Goal: Task Accomplishment & Management: Complete application form

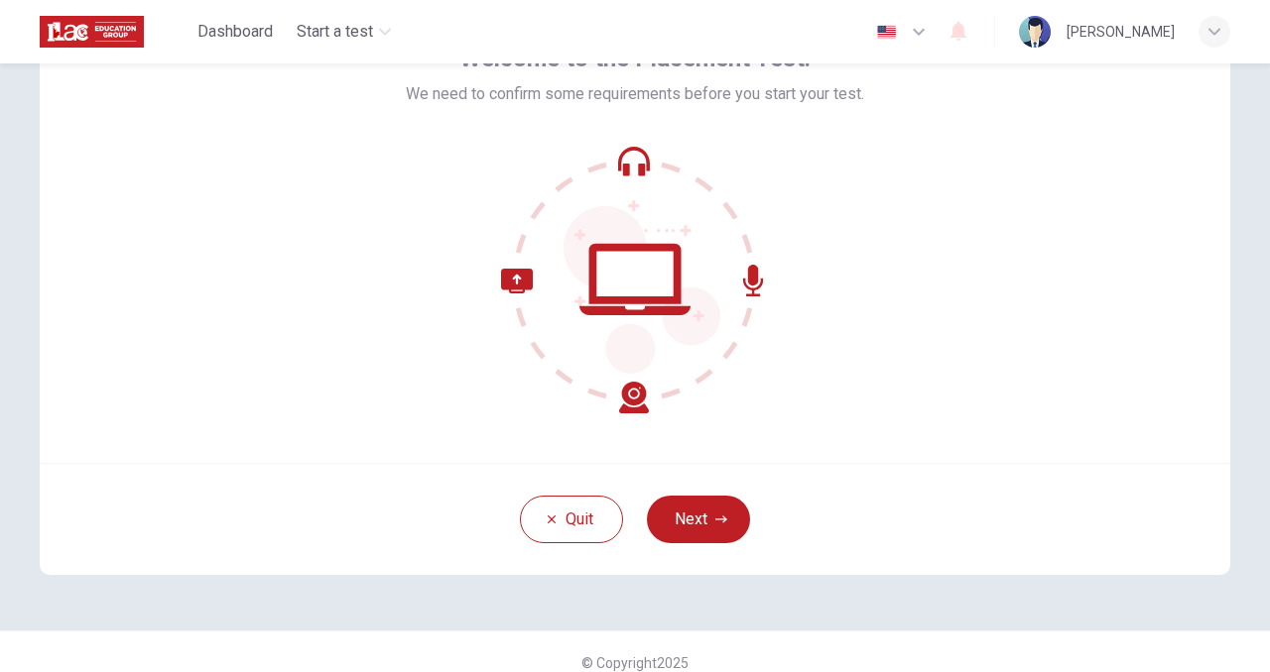
scroll to position [153, 0]
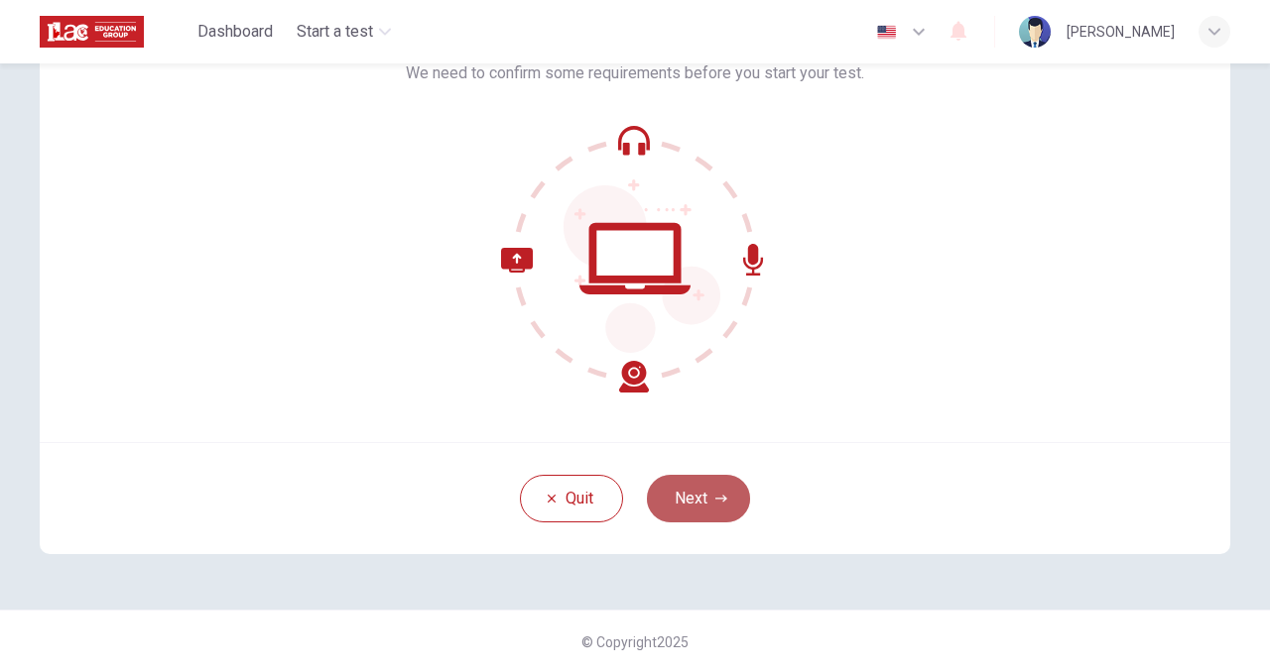
click at [695, 509] on button "Next" at bounding box center [698, 499] width 103 height 48
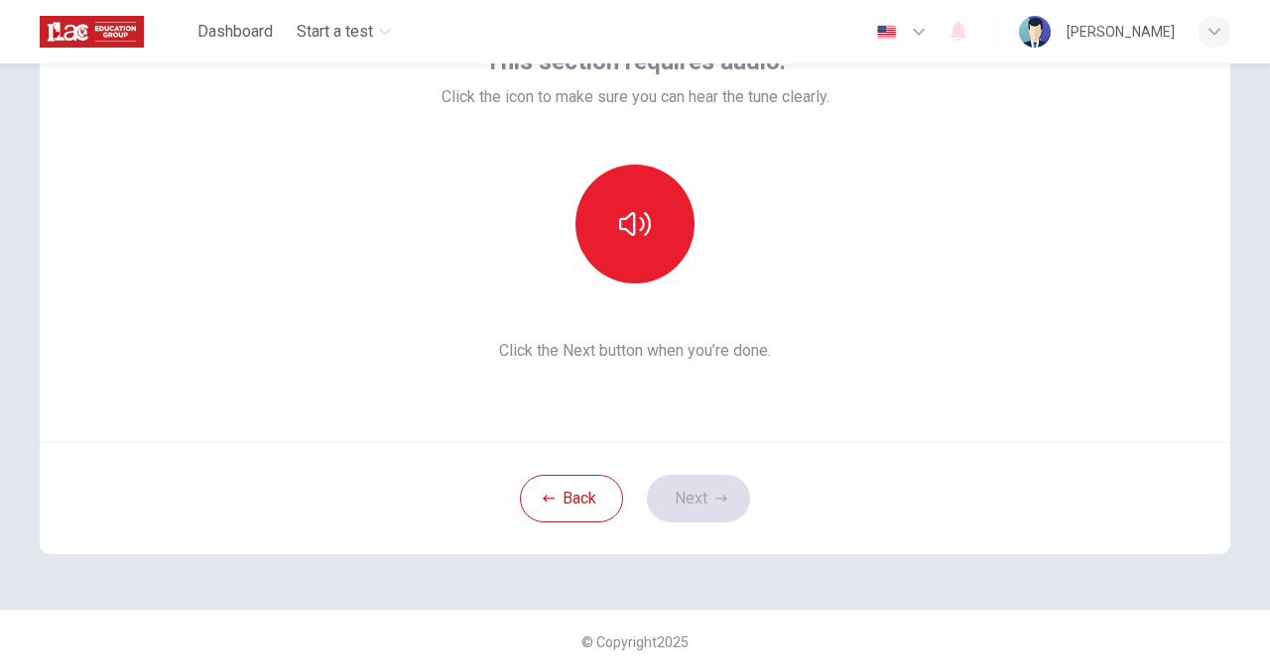
scroll to position [54, 0]
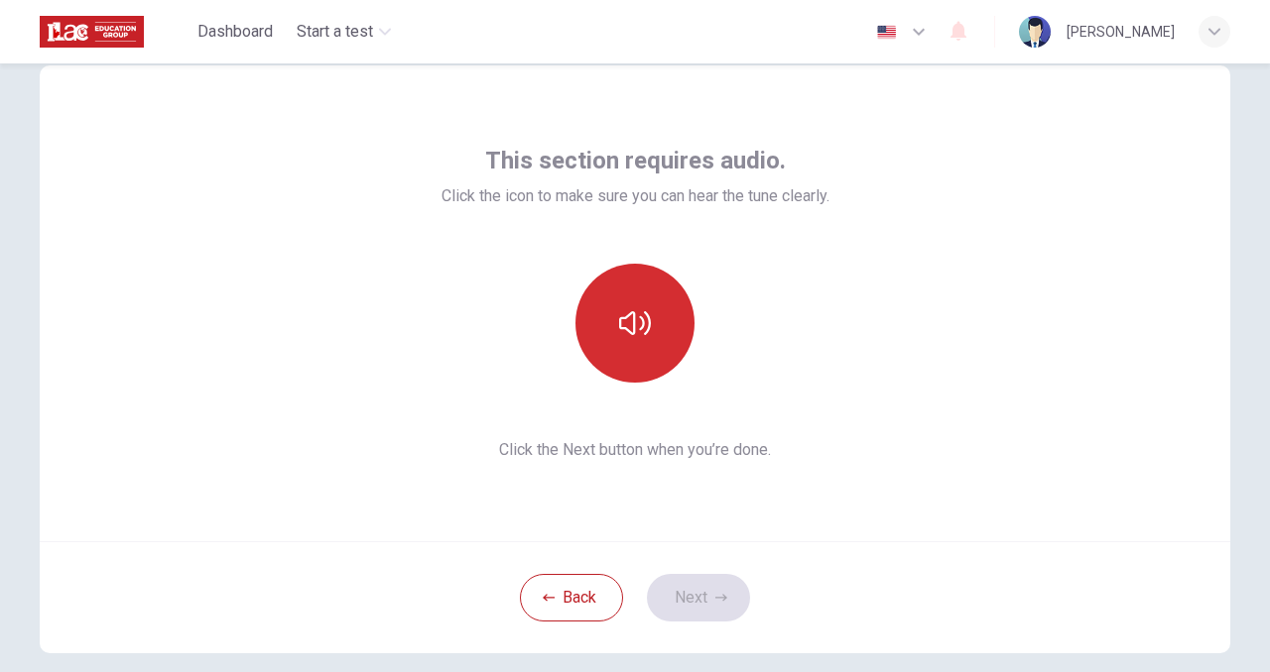
click at [628, 346] on button "button" at bounding box center [634, 323] width 119 height 119
click at [627, 328] on icon "button" at bounding box center [635, 323] width 32 height 32
click at [654, 322] on button "button" at bounding box center [634, 323] width 119 height 119
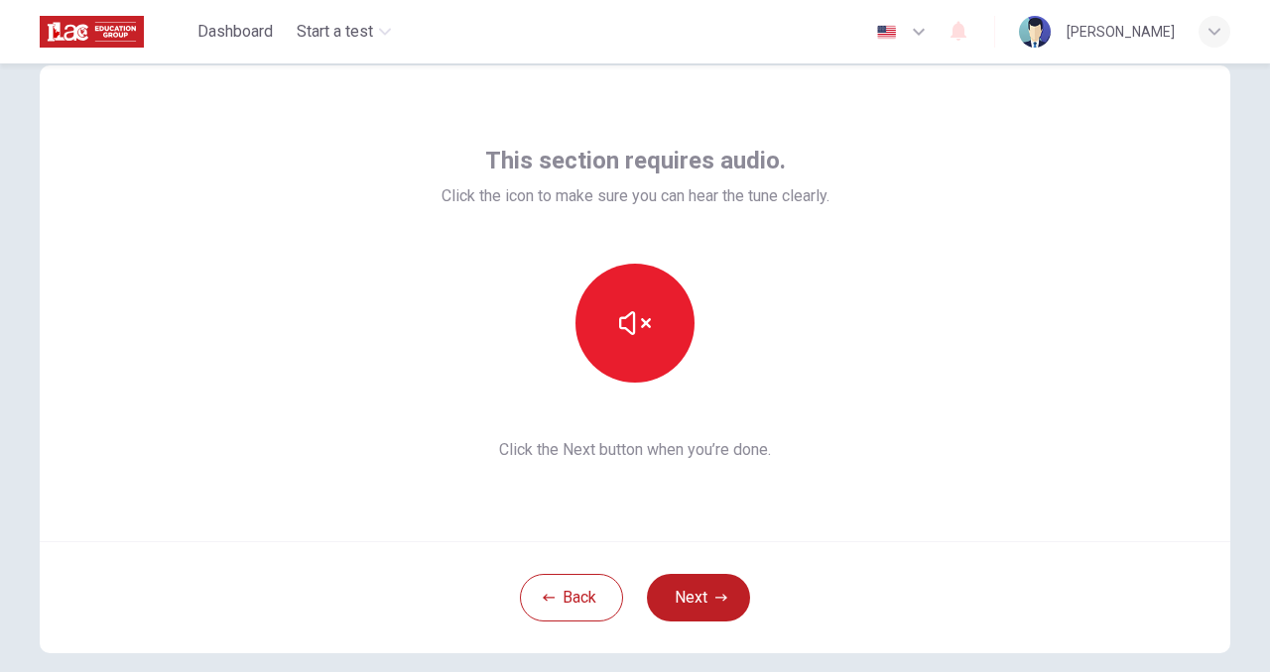
click at [683, 257] on div "This section requires audio. Click the icon to make sure you can hear the tune …" at bounding box center [635, 303] width 388 height 317
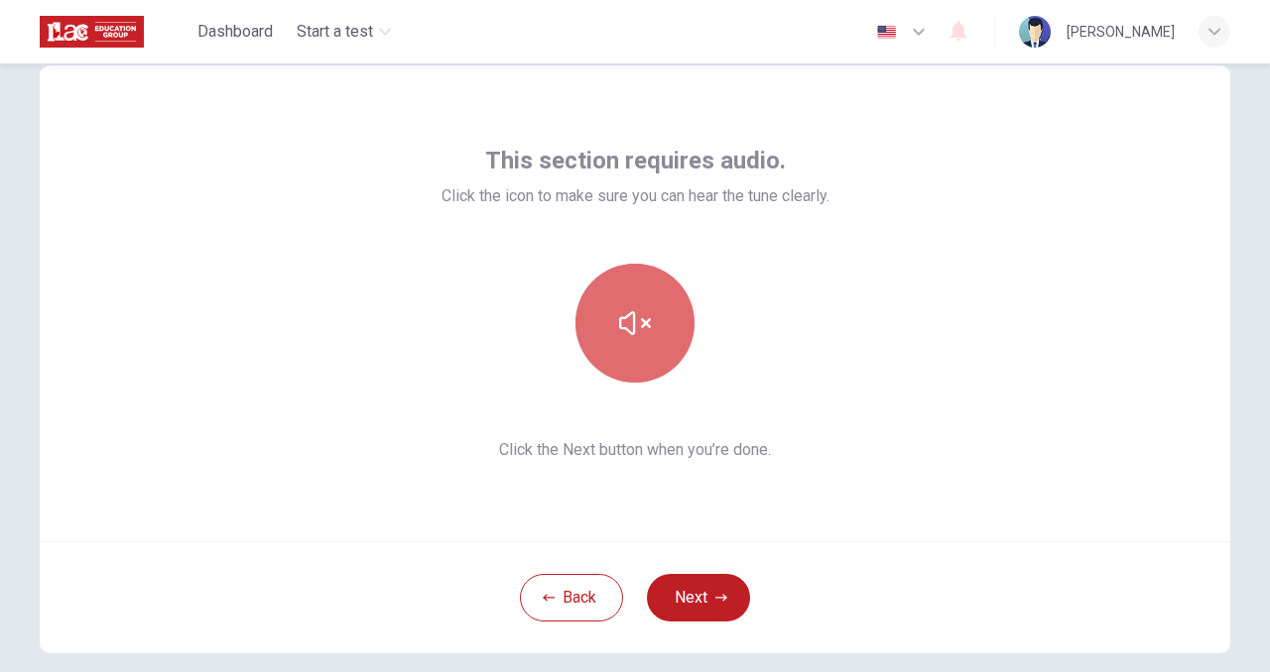
click at [646, 320] on button "button" at bounding box center [634, 323] width 119 height 119
click at [632, 330] on icon "button" at bounding box center [635, 323] width 32 height 32
click at [619, 320] on icon "button" at bounding box center [635, 323] width 32 height 32
click at [650, 322] on button "button" at bounding box center [634, 323] width 119 height 119
click at [623, 338] on icon "button" at bounding box center [635, 323] width 32 height 32
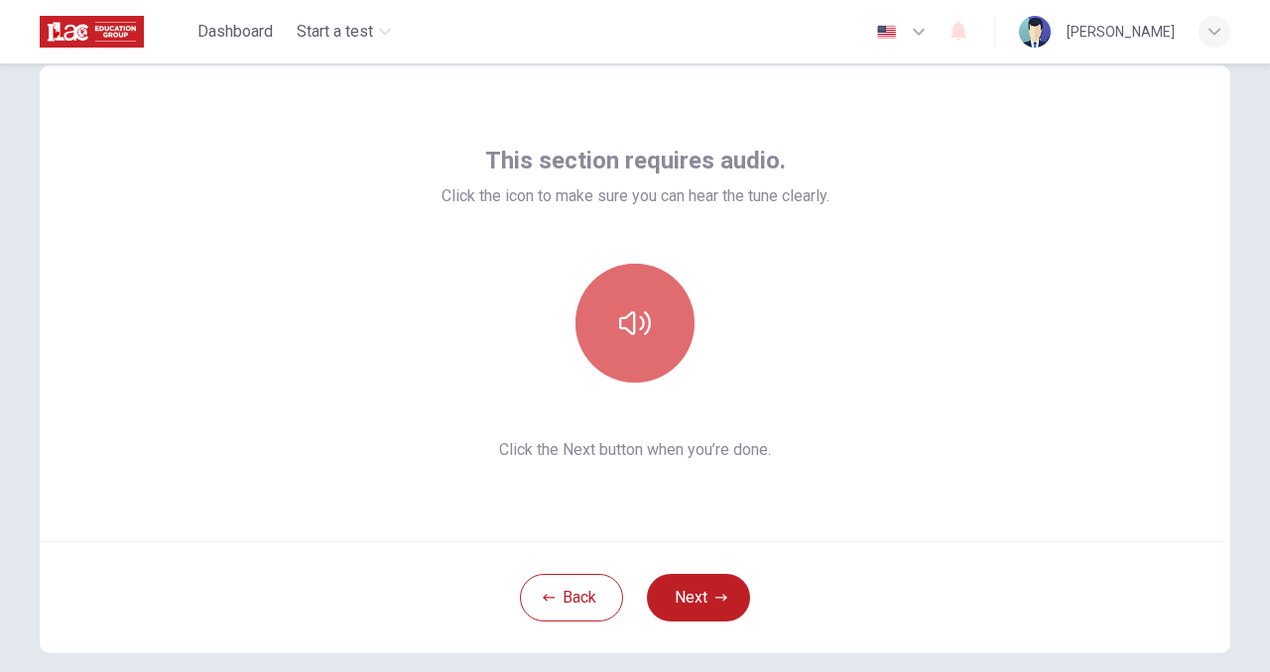
click at [644, 338] on icon "button" at bounding box center [635, 323] width 32 height 32
click at [645, 308] on icon "button" at bounding box center [635, 323] width 32 height 32
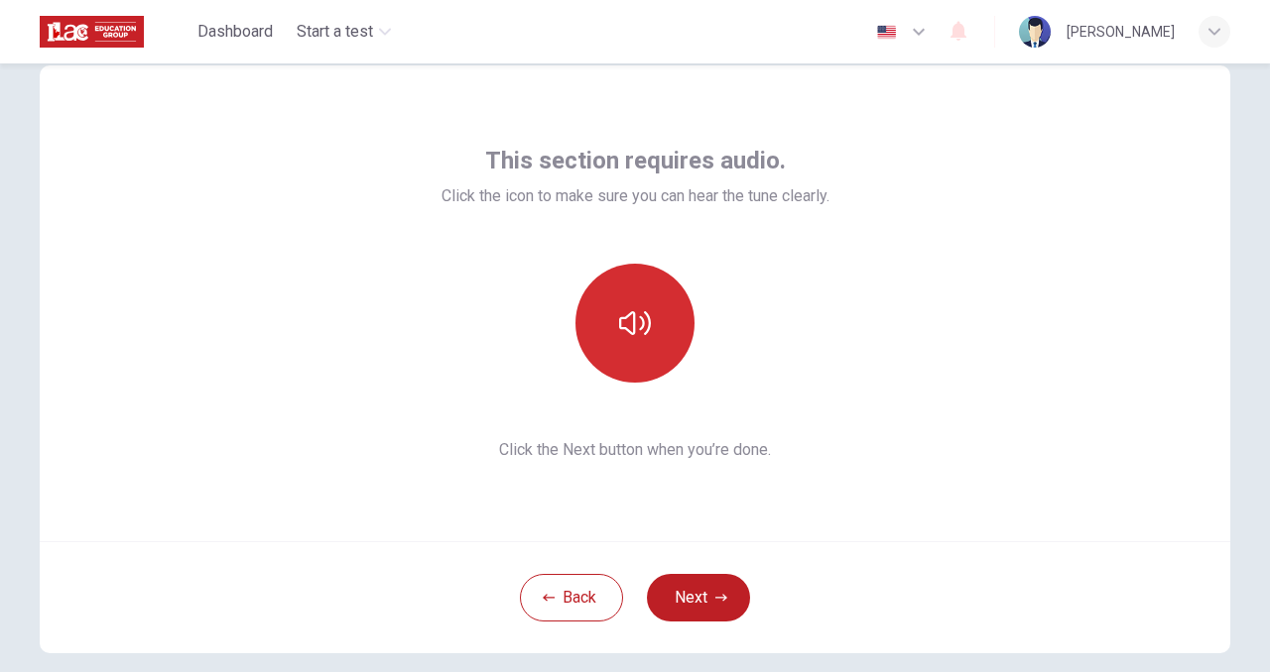
click at [661, 313] on button "button" at bounding box center [634, 323] width 119 height 119
click at [656, 313] on button "button" at bounding box center [634, 323] width 119 height 119
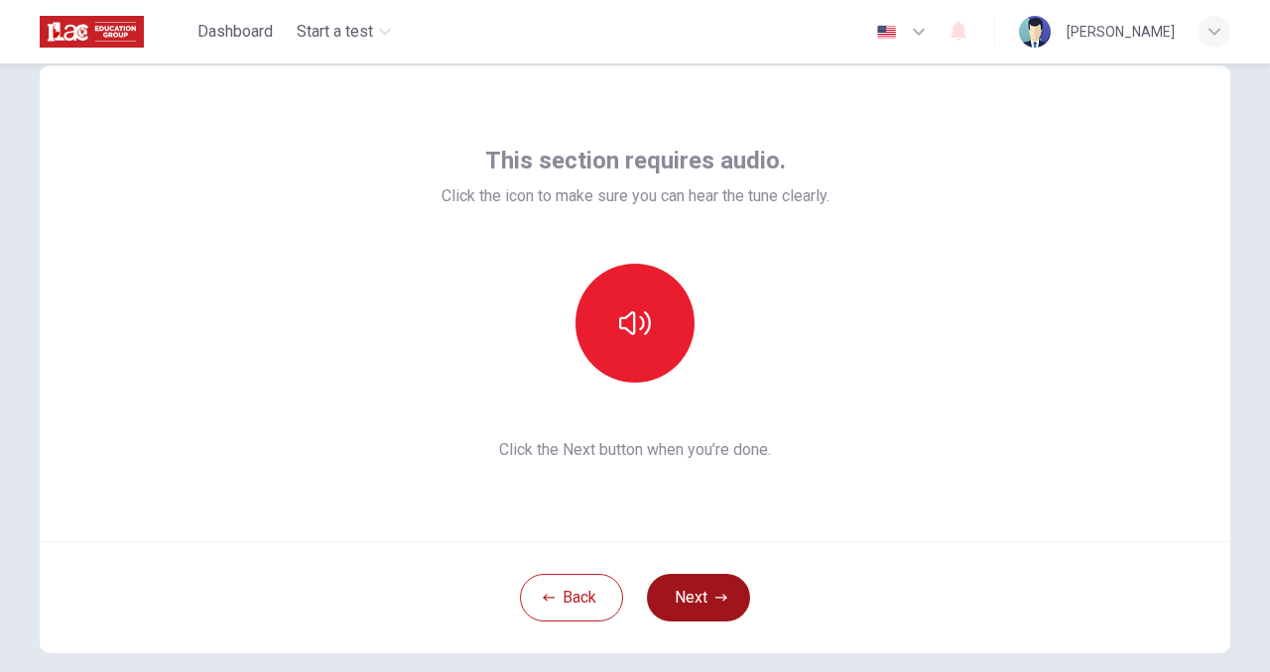
click at [706, 599] on button "Next" at bounding box center [698, 598] width 103 height 48
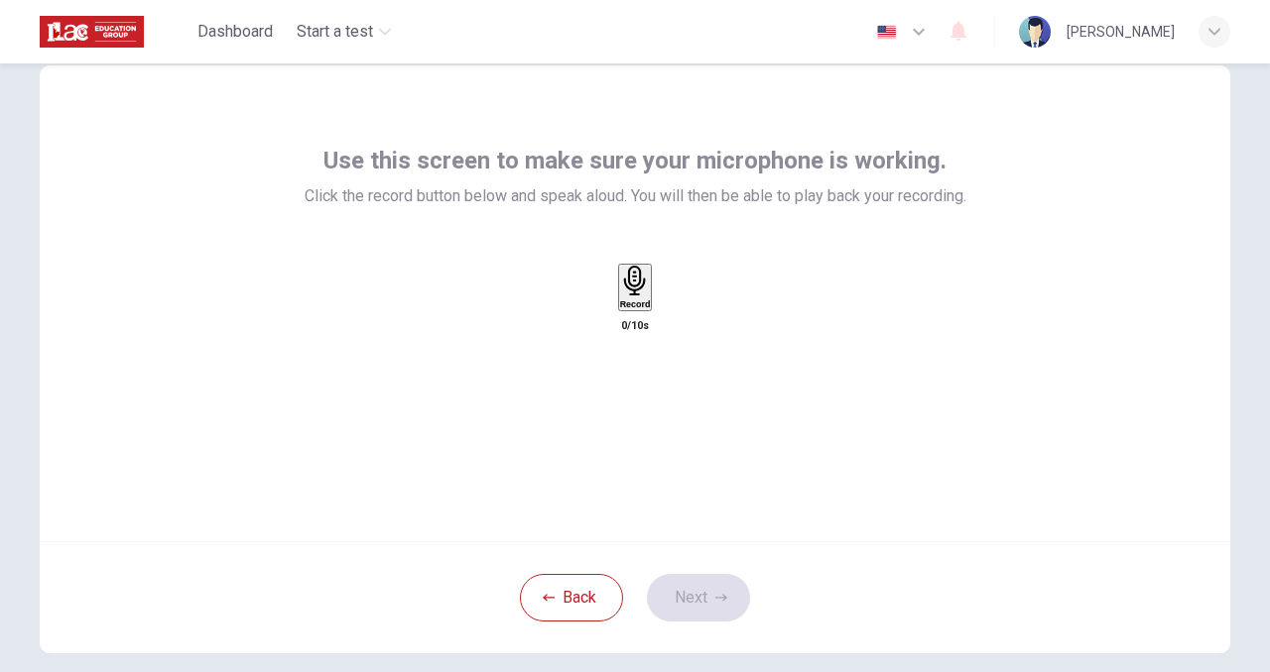
click at [620, 297] on icon "button" at bounding box center [635, 281] width 31 height 31
click at [654, 307] on icon "button" at bounding box center [654, 307] width 0 height 0
click at [657, 338] on div "Record" at bounding box center [635, 301] width 43 height 74
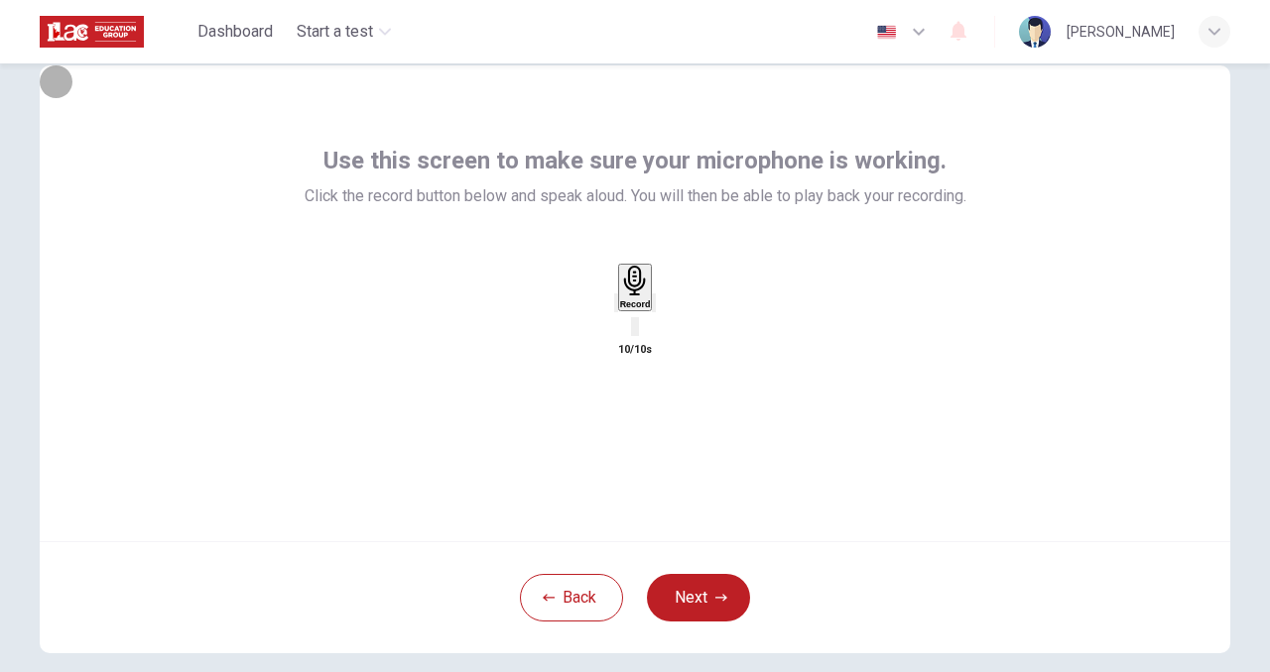
click at [654, 307] on icon "button" at bounding box center [654, 307] width 0 height 0
click at [616, 310] on div "button" at bounding box center [616, 303] width 0 height 15
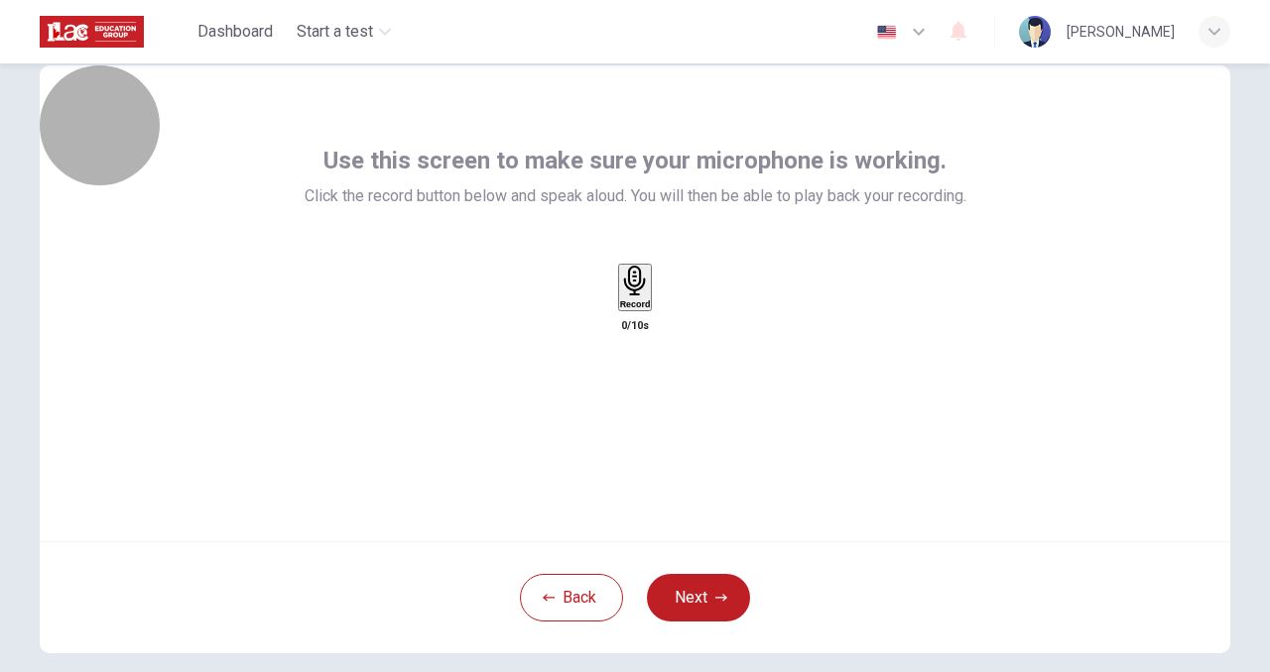
click at [635, 309] on h6 "Record" at bounding box center [635, 305] width 31 height 10
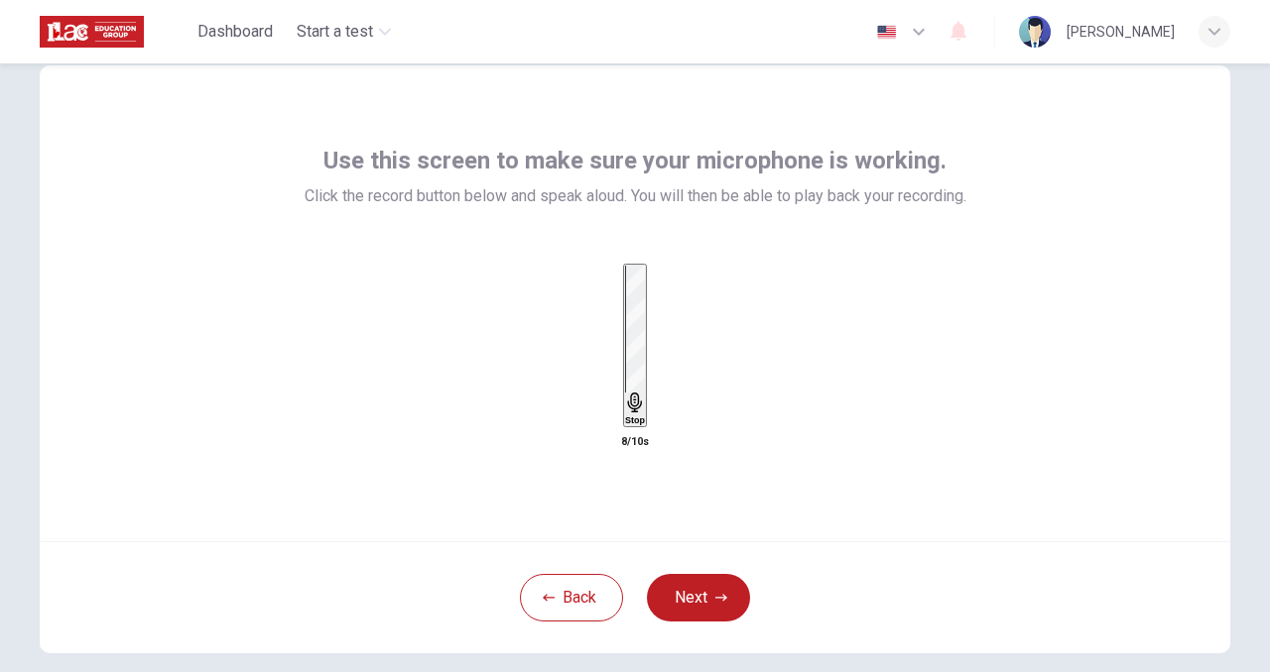
click at [633, 416] on h6 "Stop" at bounding box center [635, 421] width 20 height 10
click at [657, 338] on div "Record" at bounding box center [635, 301] width 43 height 74
click at [654, 307] on icon "button" at bounding box center [654, 307] width 0 height 0
click at [616, 307] on icon "button" at bounding box center [616, 307] width 0 height 0
click at [719, 607] on button "Next" at bounding box center [698, 598] width 103 height 48
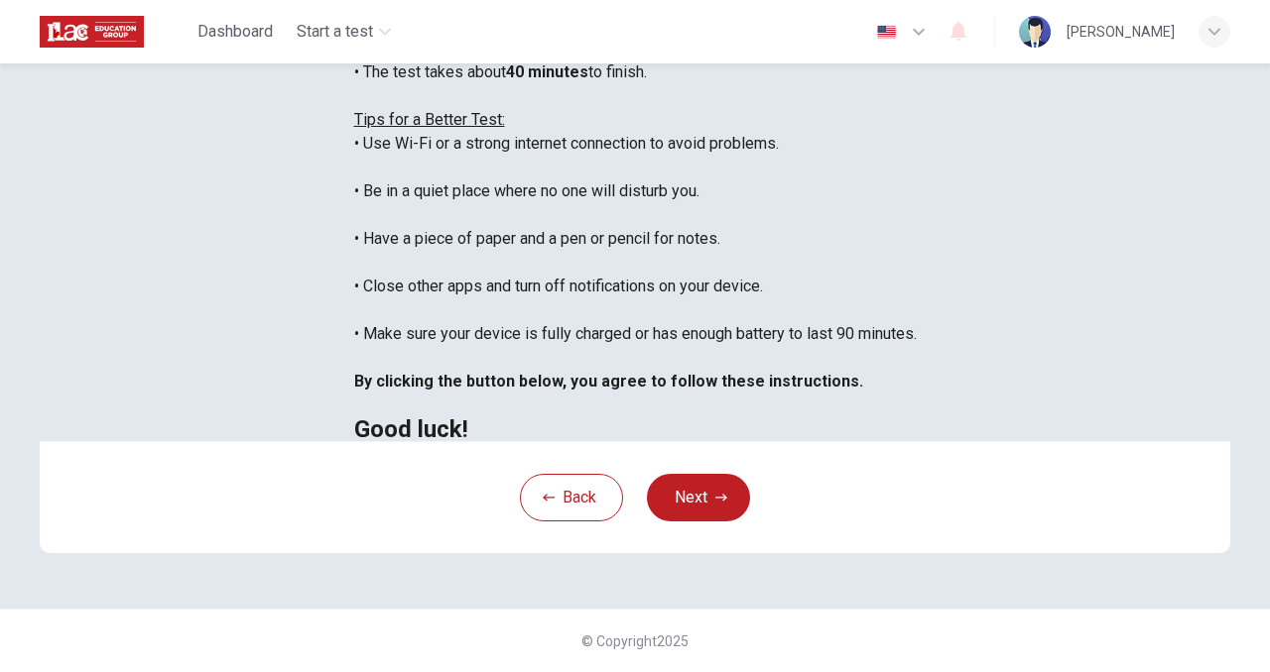
scroll to position [331, 0]
click at [715, 504] on icon "button" at bounding box center [721, 498] width 12 height 12
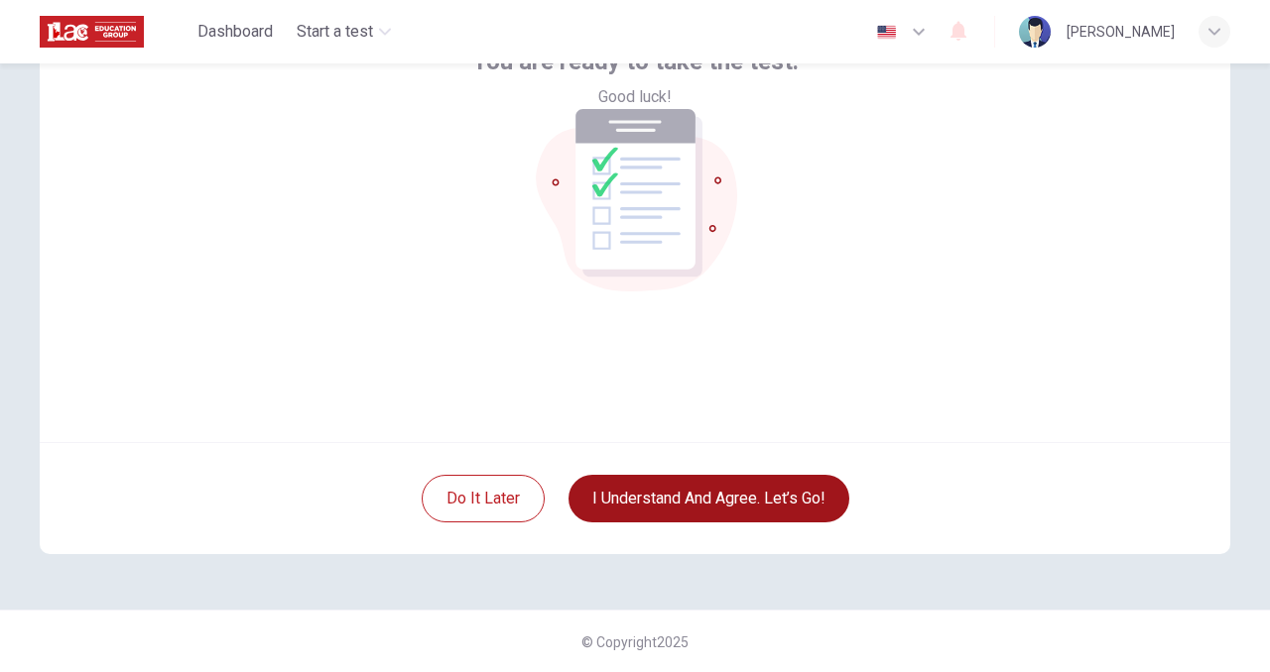
click at [709, 489] on button "I understand and agree. Let’s go!" at bounding box center [708, 499] width 281 height 48
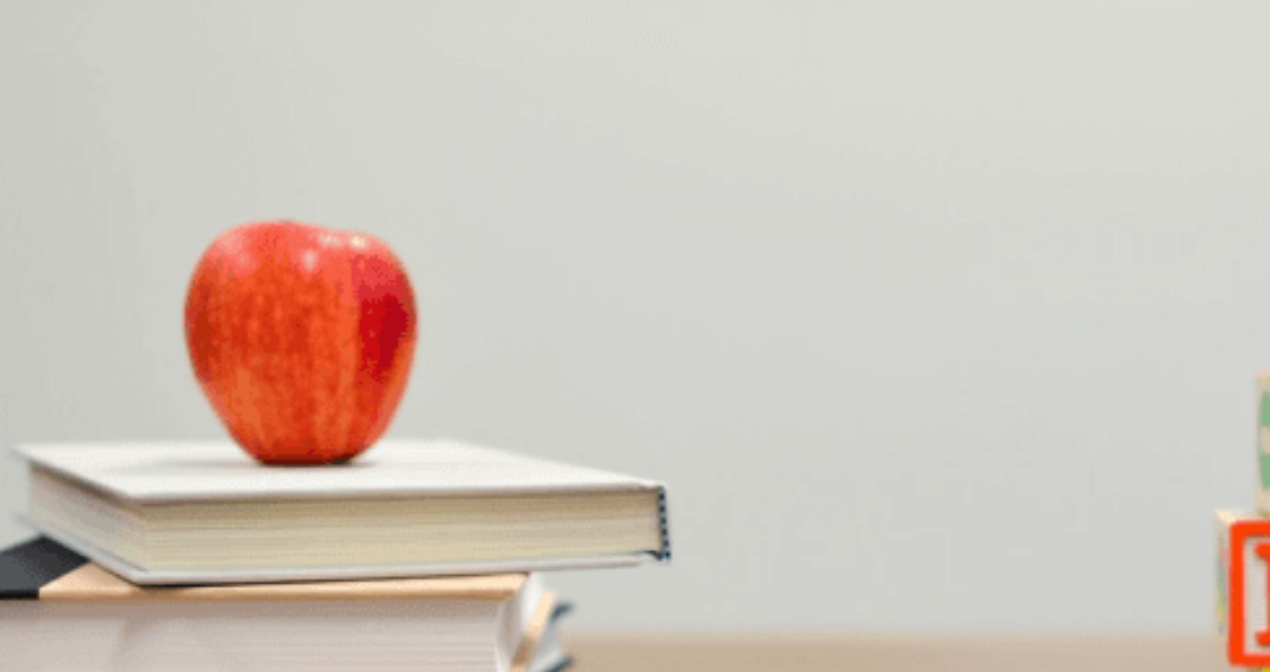
scroll to position [844, 0]
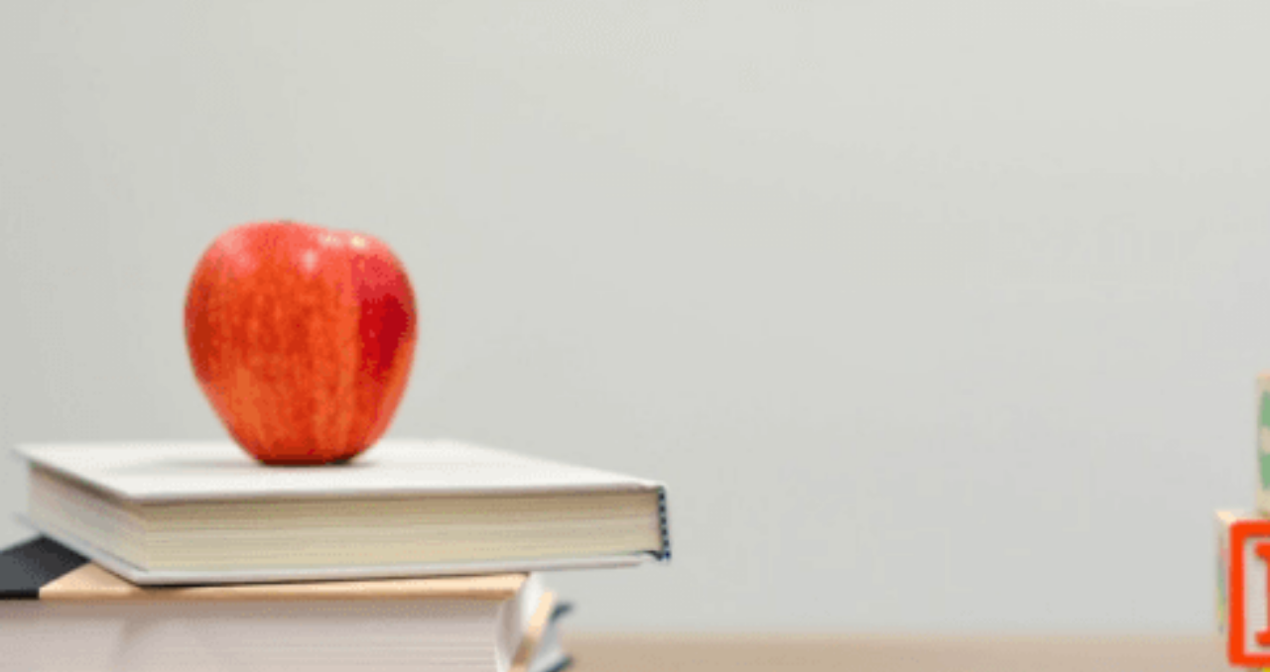
scroll to position [1538, 0]
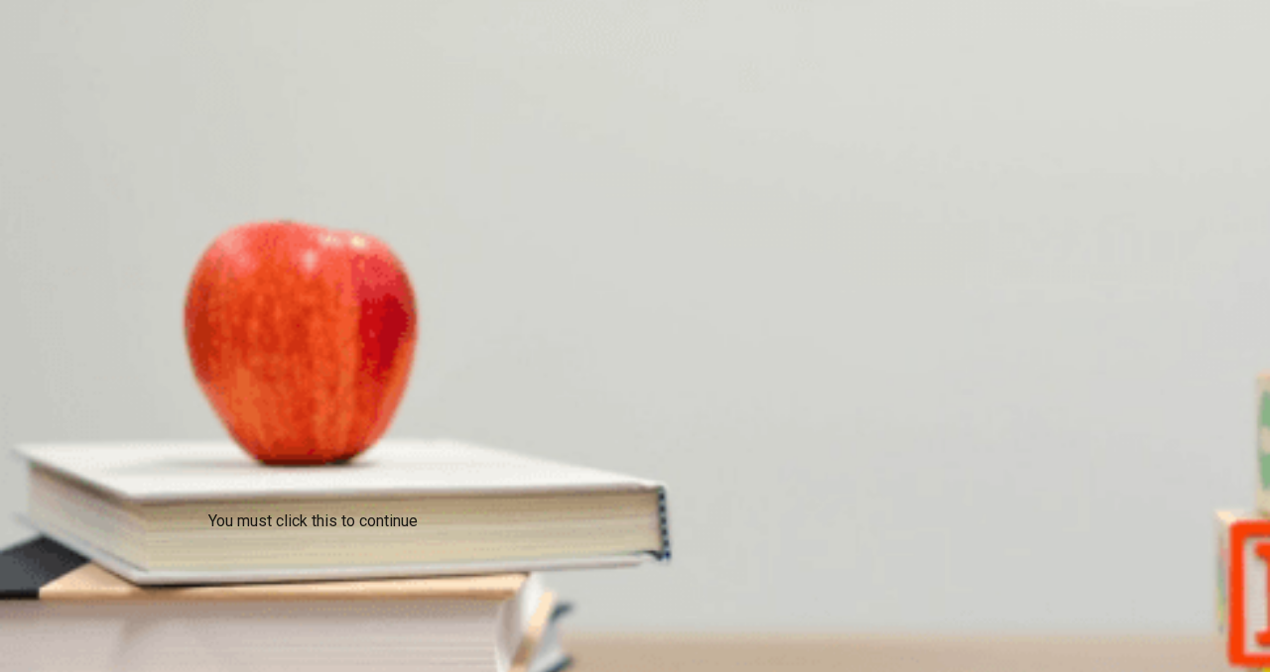
click at [1106, 671] on div at bounding box center [635, 672] width 1270 height 0
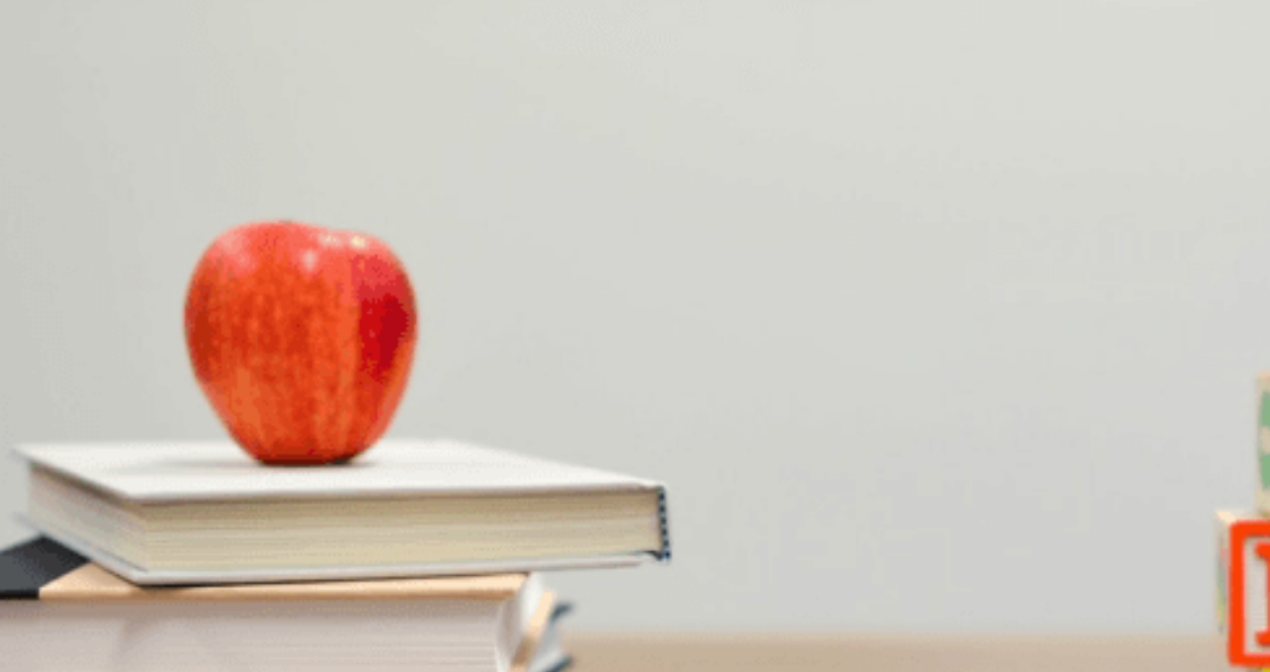
scroll to position [1836, 0]
type input "0"
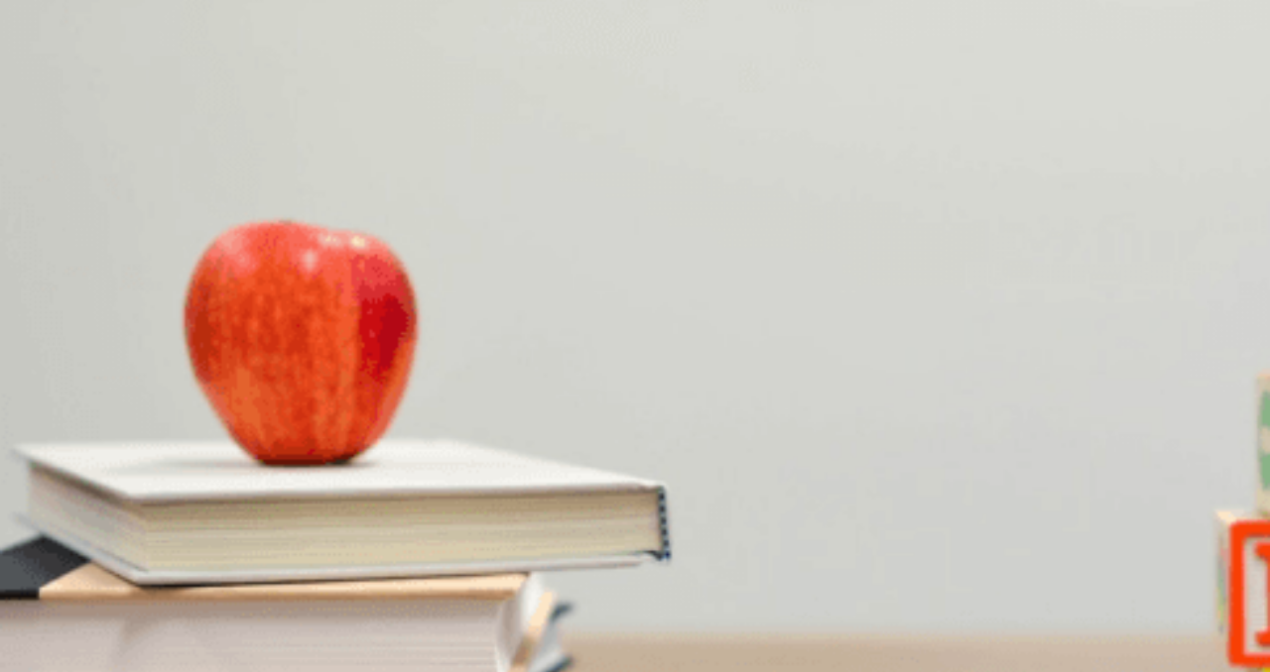
scroll to position [397, 0]
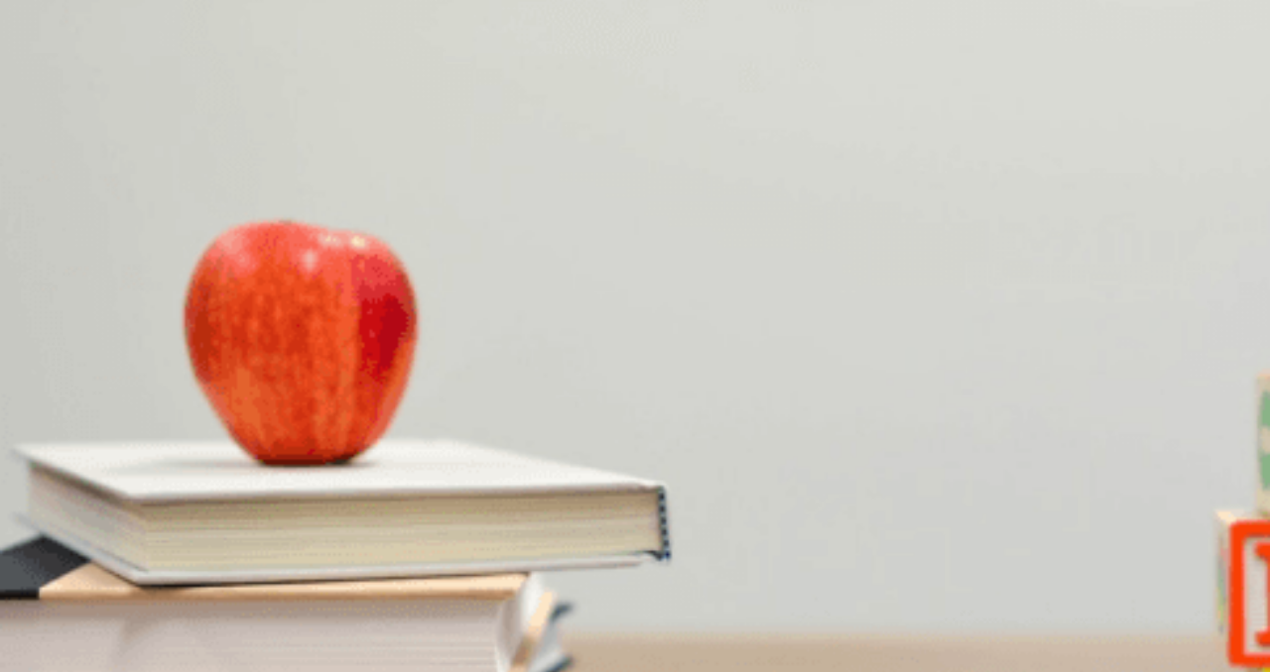
scroll to position [1836, 0]
type input "0"
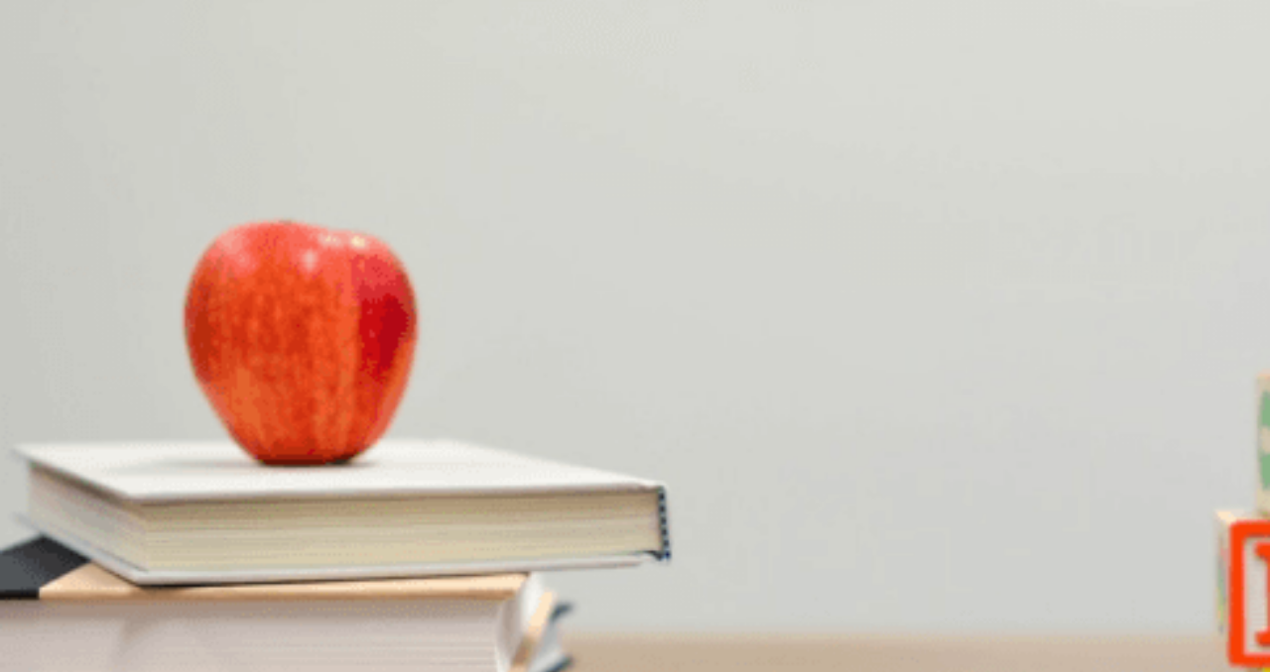
scroll to position [496, 0]
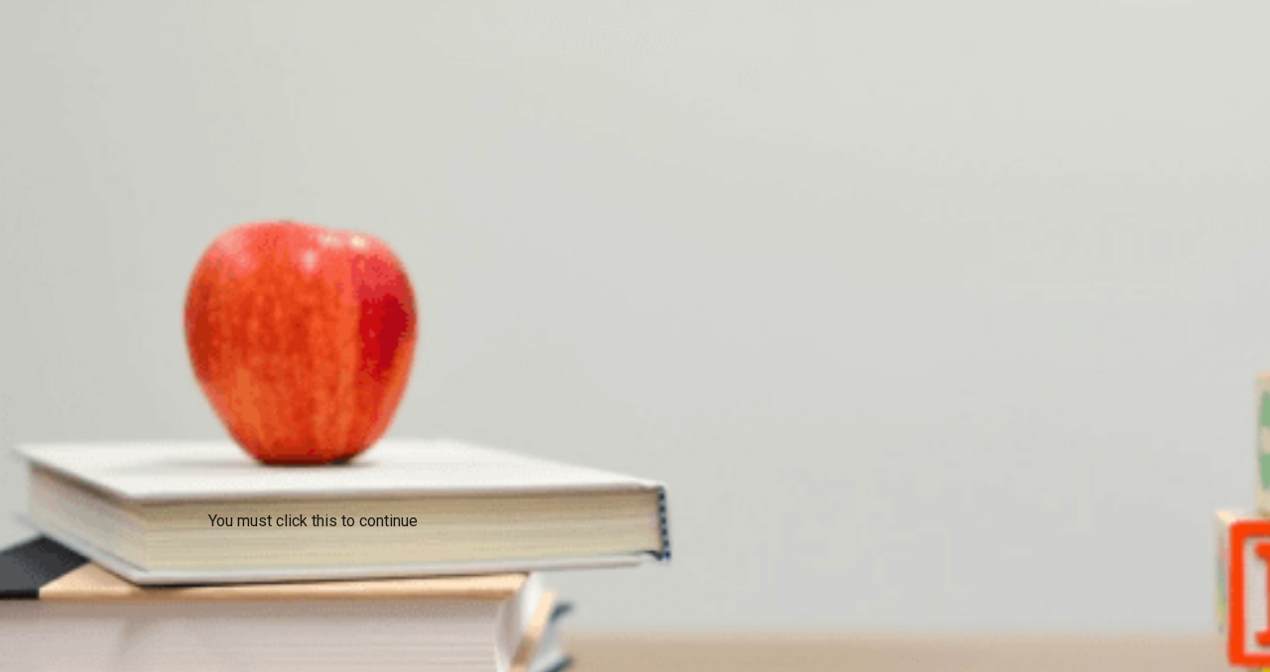
type input "0"
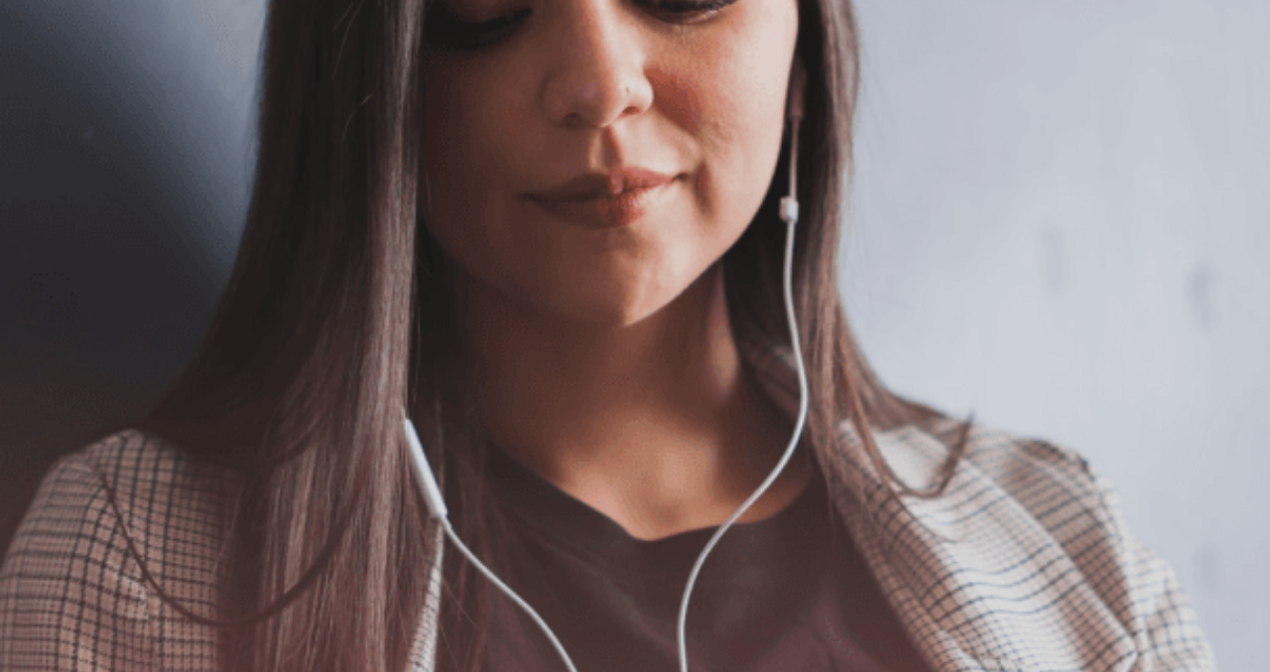
scroll to position [0, 0]
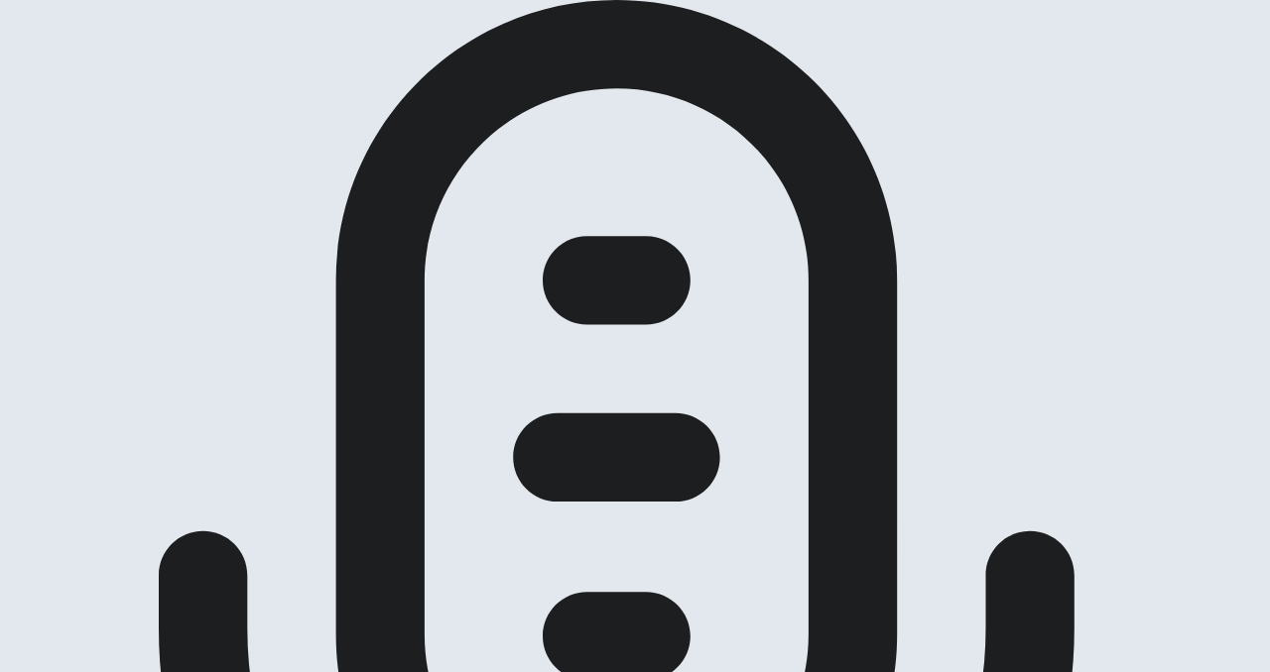
scroll to position [198, 0]
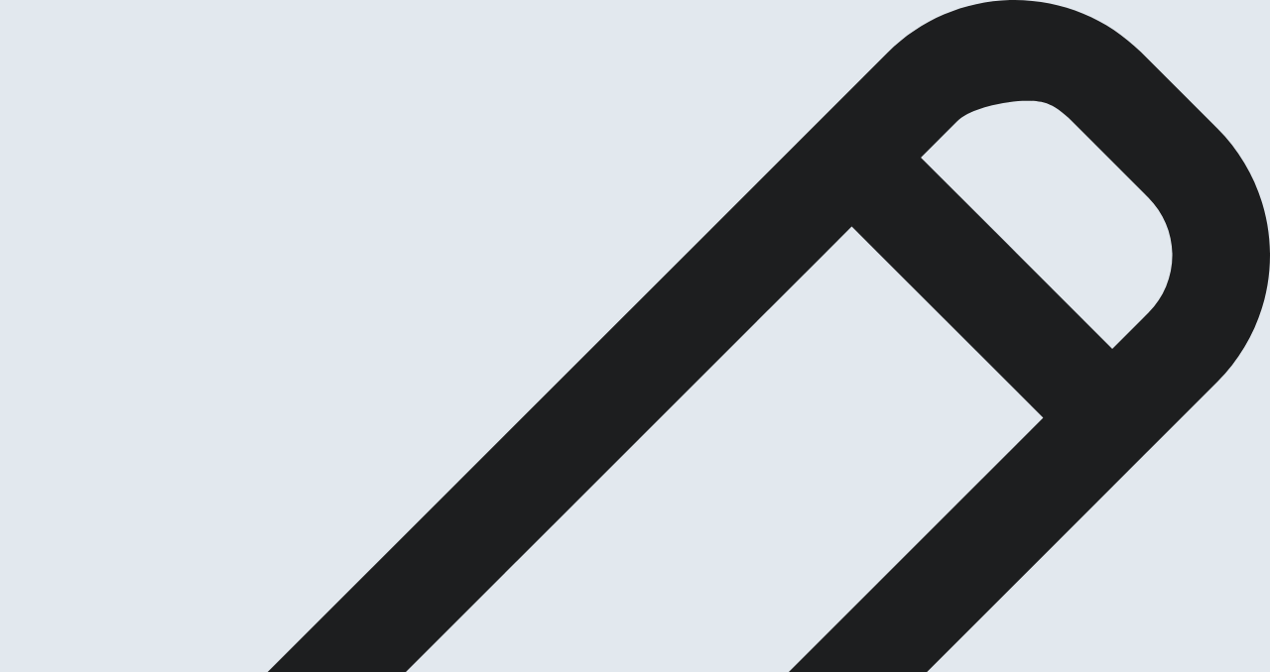
scroll to position [30, 0]
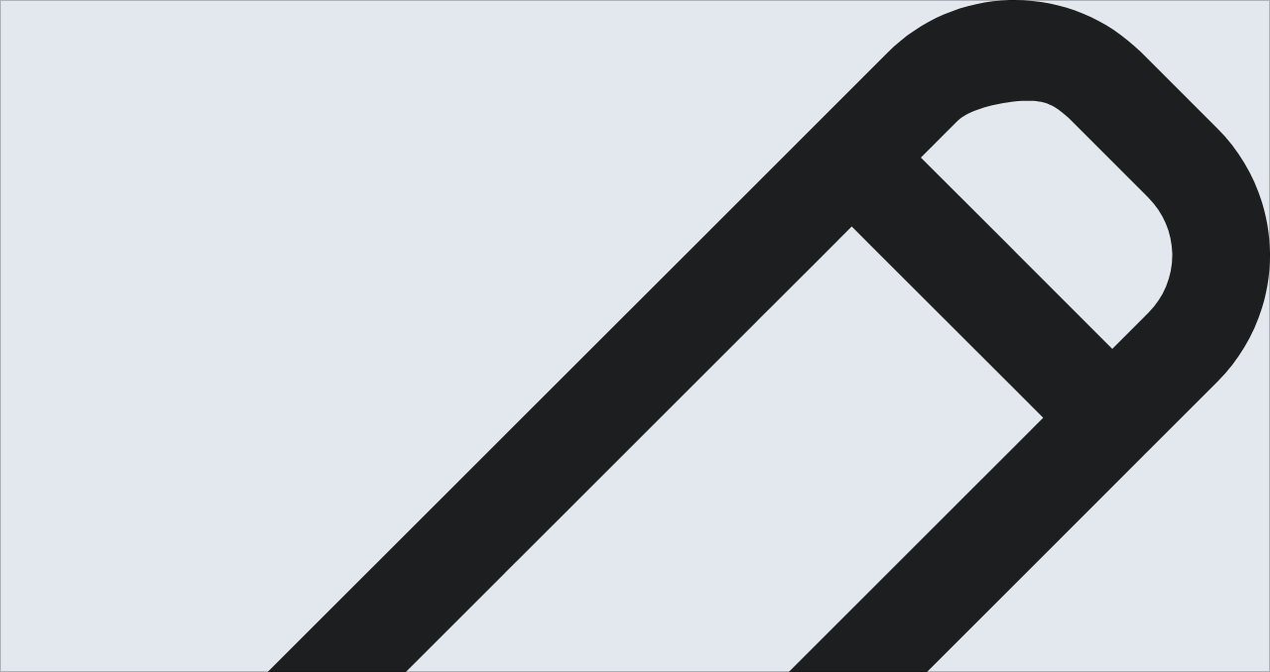
type textarea "[DATE] i saw an actor [DEMOGRAPHIC_DATA] famouse , he is a old man , he works a…"
